Goal: Task Accomplishment & Management: Complete application form

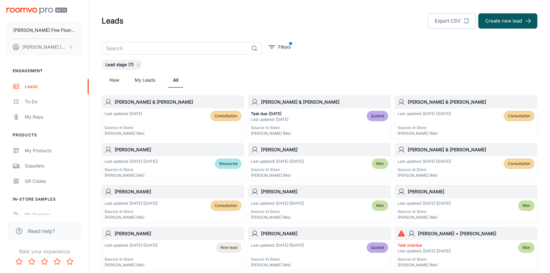
click at [479, 102] on h6 "[PERSON_NAME] & [PERSON_NAME]" at bounding box center [471, 102] width 127 height 7
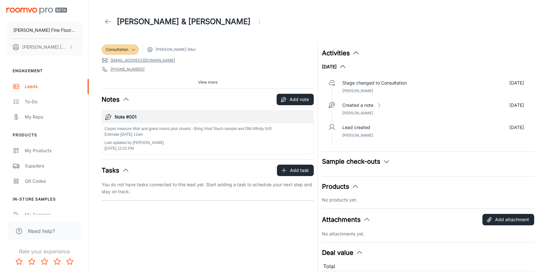
click at [108, 20] on icon at bounding box center [108, 22] width 8 height 8
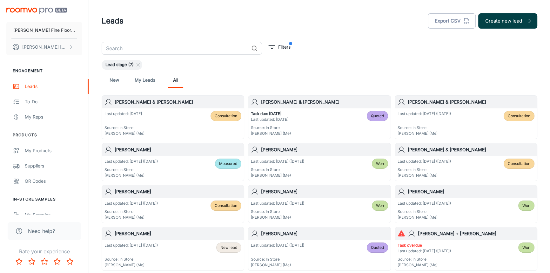
click at [499, 25] on button "Create new lead" at bounding box center [508, 20] width 59 height 15
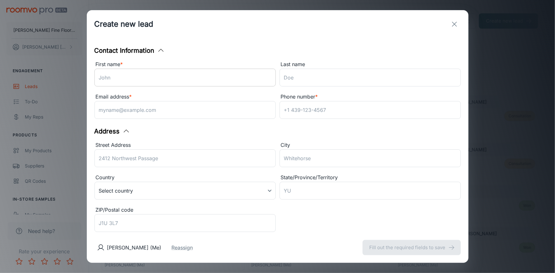
click at [176, 80] on input "First name *" at bounding box center [184, 78] width 181 height 18
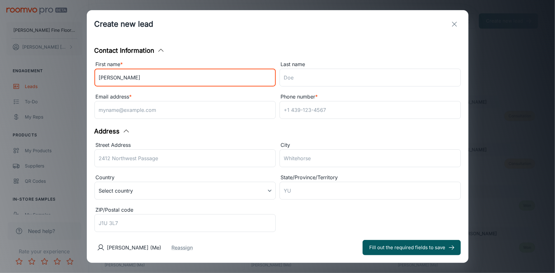
type input "[PERSON_NAME]"
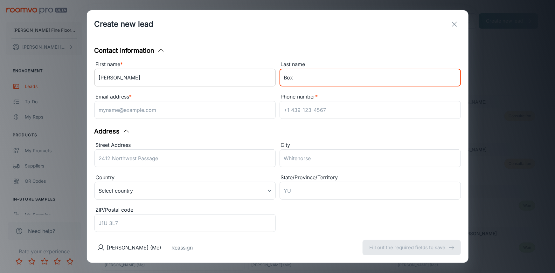
type input "Box"
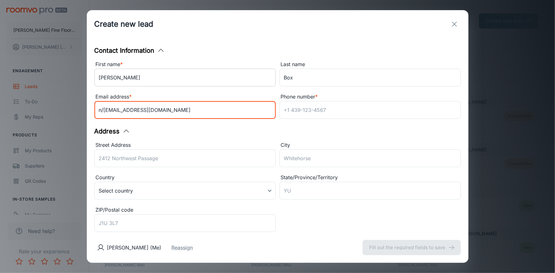
type input "n/[EMAIL_ADDRESS][DOMAIN_NAME]"
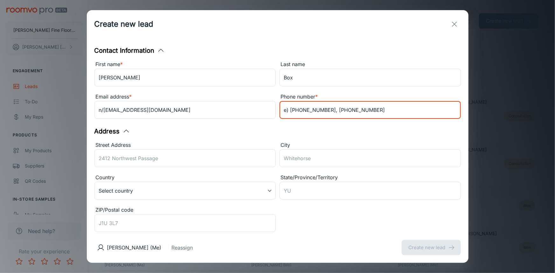
click at [324, 107] on input "e) [PHONE_NUMBER], [PHONE_NUMBER]" at bounding box center [369, 110] width 181 height 18
type input "e) [PHONE_NUMBER], J) [PHONE_NUMBER]"
click at [362, 130] on div "Contact Information First name * [PERSON_NAME] ​ Last name Box ​ Email address …" at bounding box center [277, 135] width 381 height 194
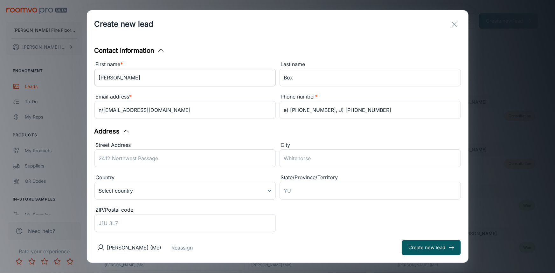
click at [131, 79] on input "[PERSON_NAME]" at bounding box center [184, 78] width 181 height 18
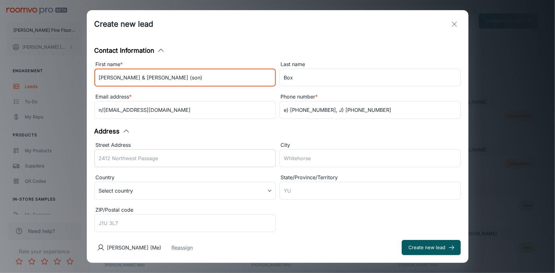
type input "[PERSON_NAME] & [PERSON_NAME] (son)"
click at [143, 156] on input "Street Address" at bounding box center [184, 158] width 181 height 18
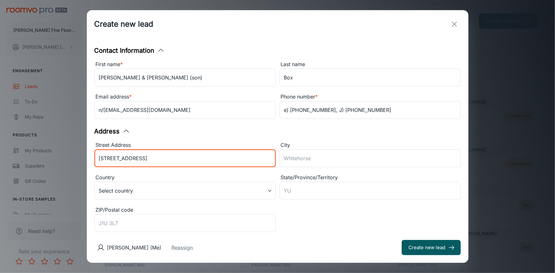
type input "[STREET_ADDRESS]"
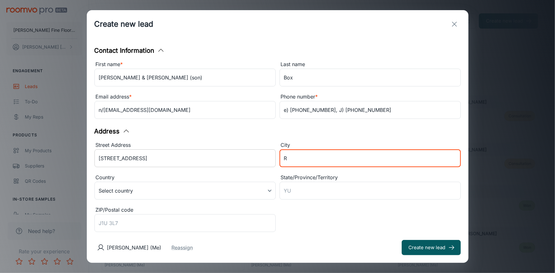
type input "[GEOGRAPHIC_DATA]"
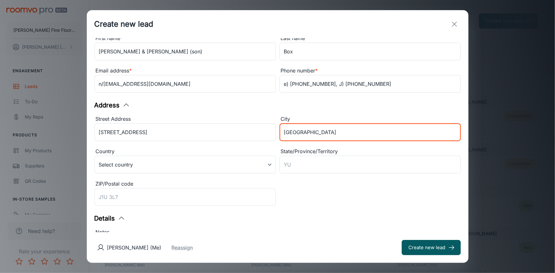
scroll to position [118, 0]
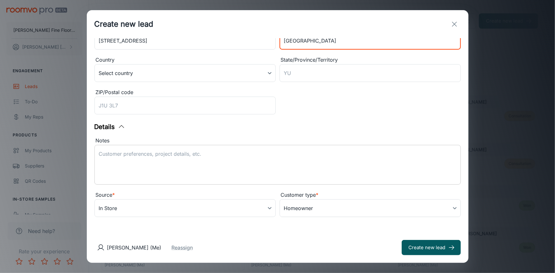
click at [154, 151] on textarea "Notes" at bounding box center [277, 164] width 357 height 29
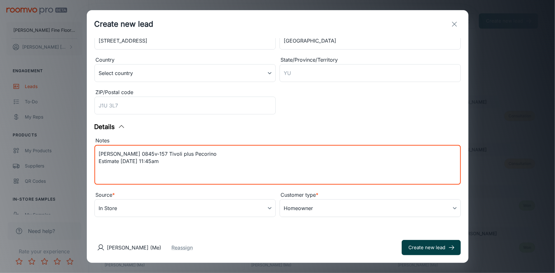
type textarea "[PERSON_NAME] 0845v-157 Tivoli plus Pecorino Estimate [DATE] 11:45am"
click at [419, 247] on button "Create new lead" at bounding box center [430, 247] width 59 height 15
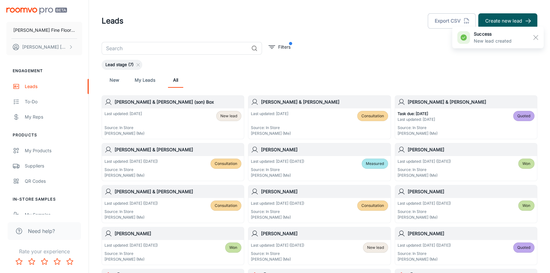
click at [175, 104] on h6 "[PERSON_NAME] & [PERSON_NAME] (son) Box" at bounding box center [178, 102] width 127 height 7
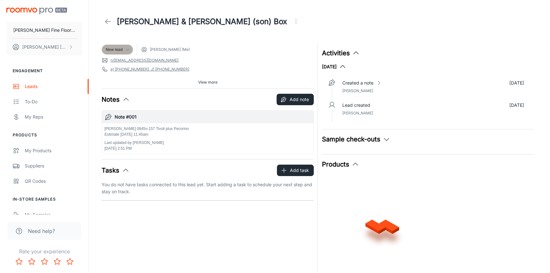
click at [128, 49] on icon at bounding box center [127, 49] width 5 height 5
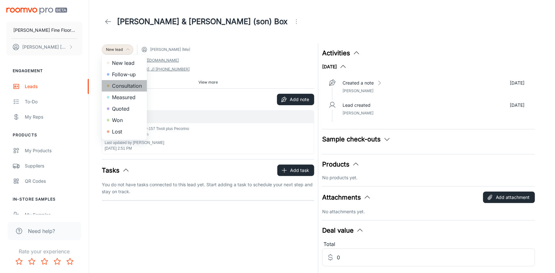
click at [129, 86] on li "Consultation" at bounding box center [124, 85] width 45 height 11
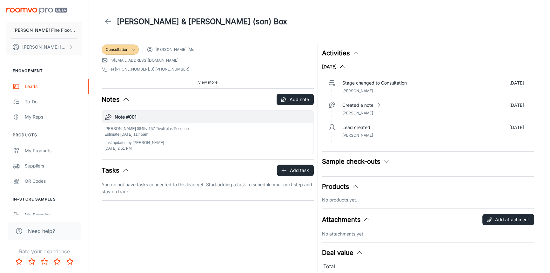
click at [210, 82] on span "View more" at bounding box center [207, 82] width 19 height 6
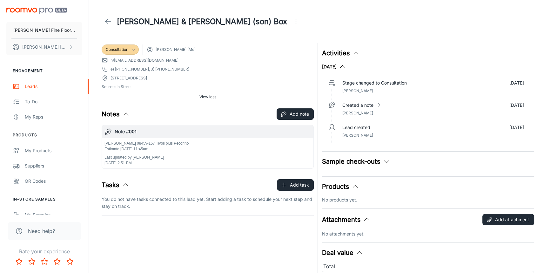
click at [292, 21] on icon "Open menu" at bounding box center [296, 22] width 8 height 8
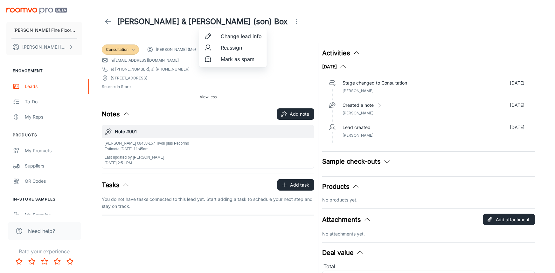
click at [224, 35] on span "Change lead info" at bounding box center [241, 36] width 41 height 8
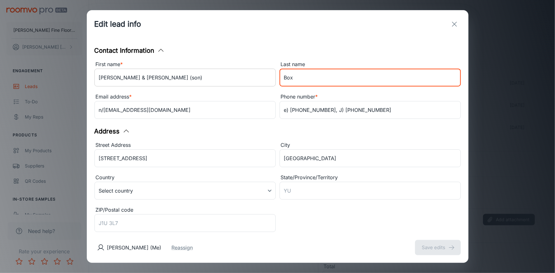
drag, startPoint x: 284, startPoint y: 78, endPoint x: 242, endPoint y: 80, distance: 41.7
click at [242, 80] on div "First name * [PERSON_NAME] & [PERSON_NAME] (son) ​ Last name Box ​ Email addres…" at bounding box center [276, 89] width 370 height 65
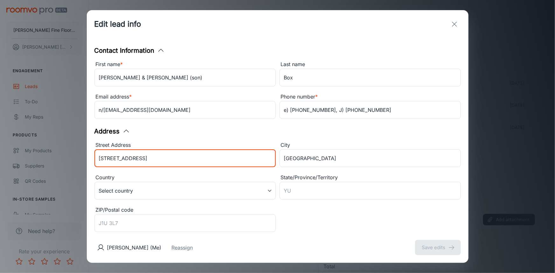
drag, startPoint x: 148, startPoint y: 160, endPoint x: 66, endPoint y: 166, distance: 82.2
click at [66, 166] on div "Edit lead info Contact Information First name * [PERSON_NAME] & [PERSON_NAME] (…" at bounding box center [277, 136] width 555 height 273
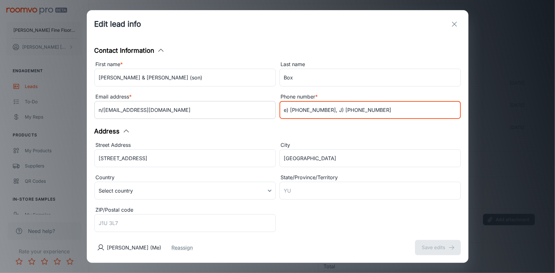
drag, startPoint x: 361, startPoint y: 112, endPoint x: 265, endPoint y: 113, distance: 96.0
click at [265, 113] on div "First name * [PERSON_NAME] & [PERSON_NAME] (son) ​ Last name Box ​ Email addres…" at bounding box center [276, 89] width 370 height 65
